Goal: Transaction & Acquisition: Purchase product/service

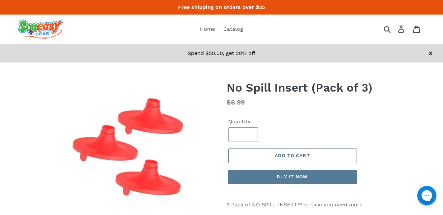
click at [295, 155] on span "Add to cart" at bounding box center [292, 154] width 35 height 5
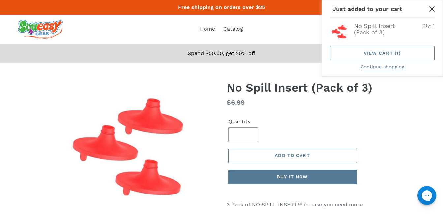
click at [385, 139] on div "**********" at bounding box center [314, 136] width 175 height 110
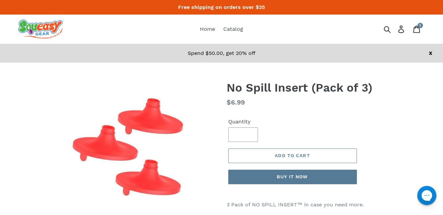
scroll to position [253, 0]
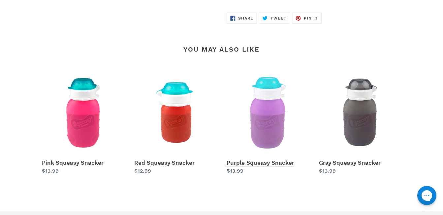
click at [265, 122] on link "Purple Squeasy Snacker" at bounding box center [268, 122] width 83 height 103
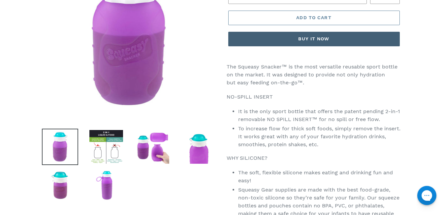
scroll to position [132, 0]
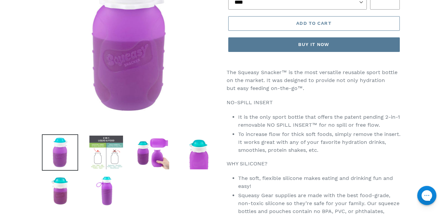
click at [118, 154] on img at bounding box center [106, 152] width 36 height 36
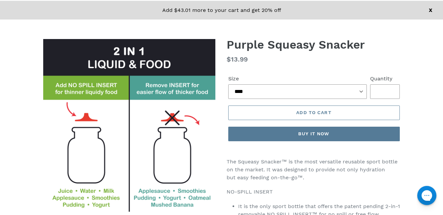
scroll to position [0, 0]
